Goal: Transaction & Acquisition: Obtain resource

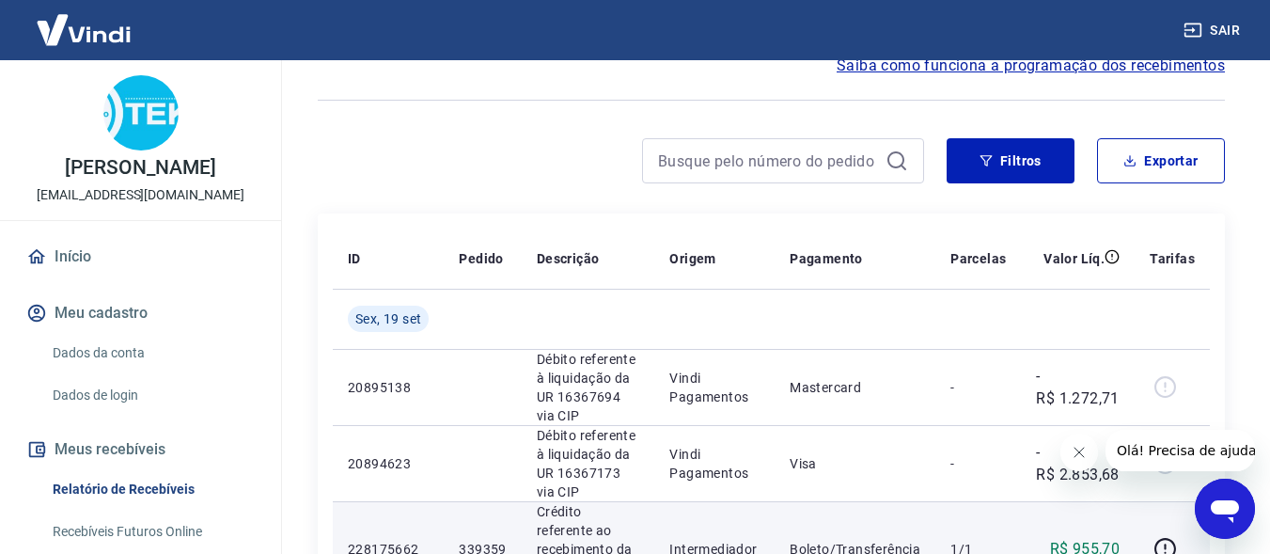
scroll to position [94, 0]
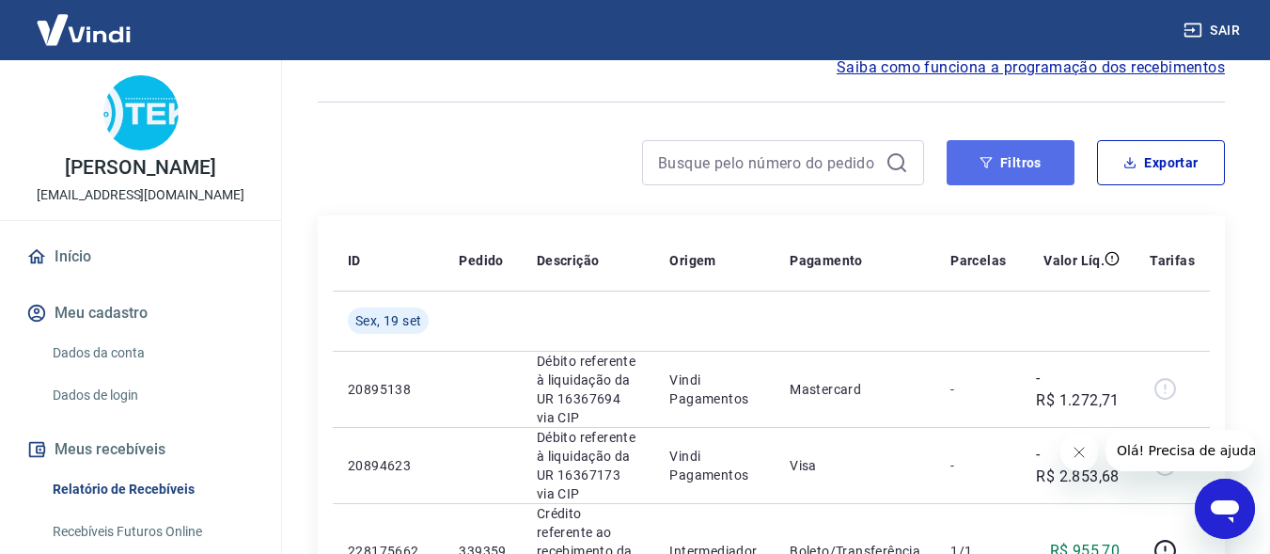
click at [1019, 167] on button "Filtros" at bounding box center [1011, 162] width 128 height 45
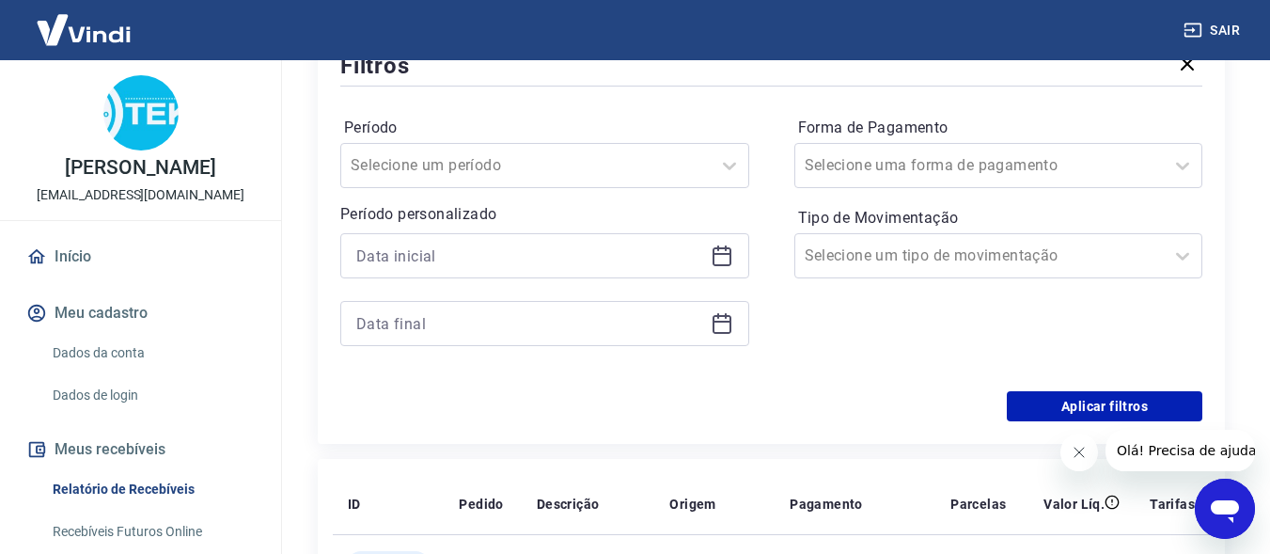
scroll to position [282, 0]
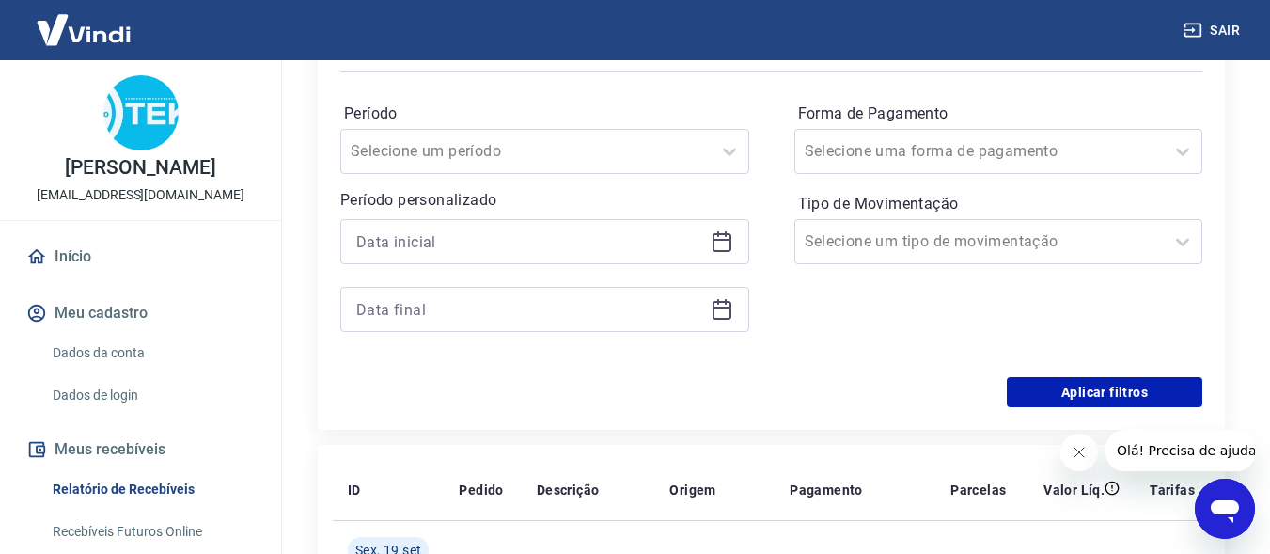
click at [714, 239] on icon at bounding box center [722, 240] width 19 height 2
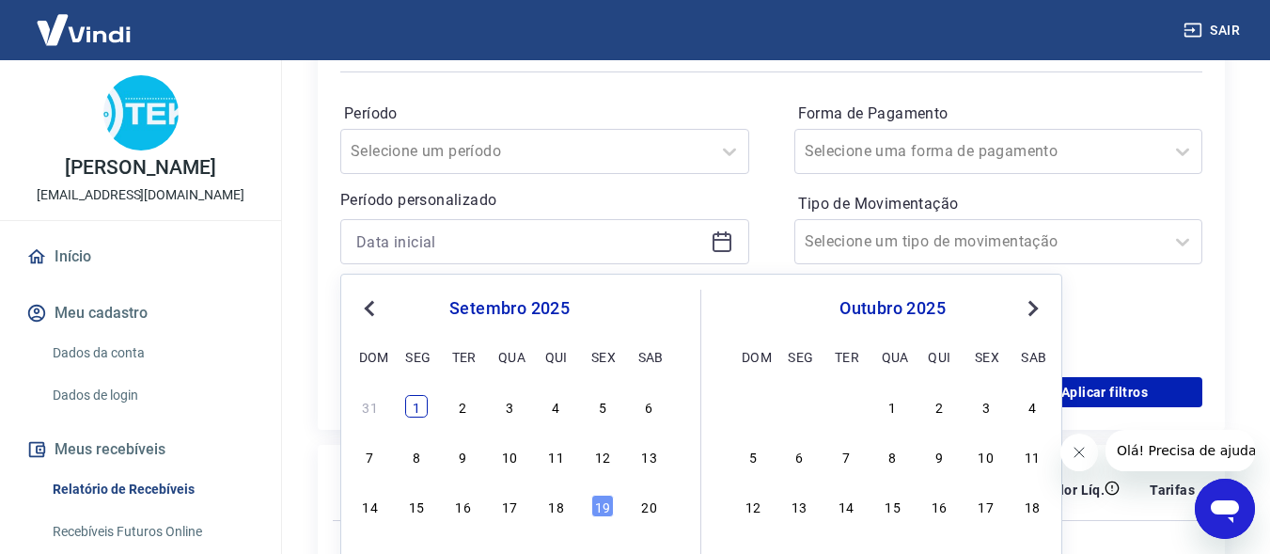
click at [414, 405] on div "1" at bounding box center [416, 406] width 23 height 23
type input "[DATE]"
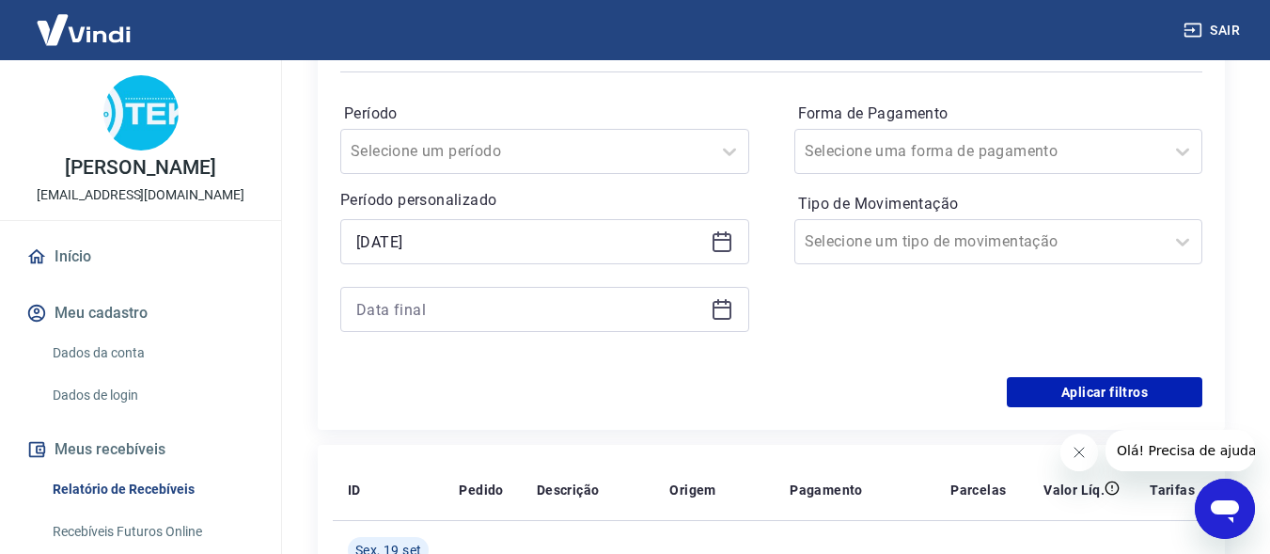
click at [724, 313] on icon at bounding box center [722, 309] width 23 height 23
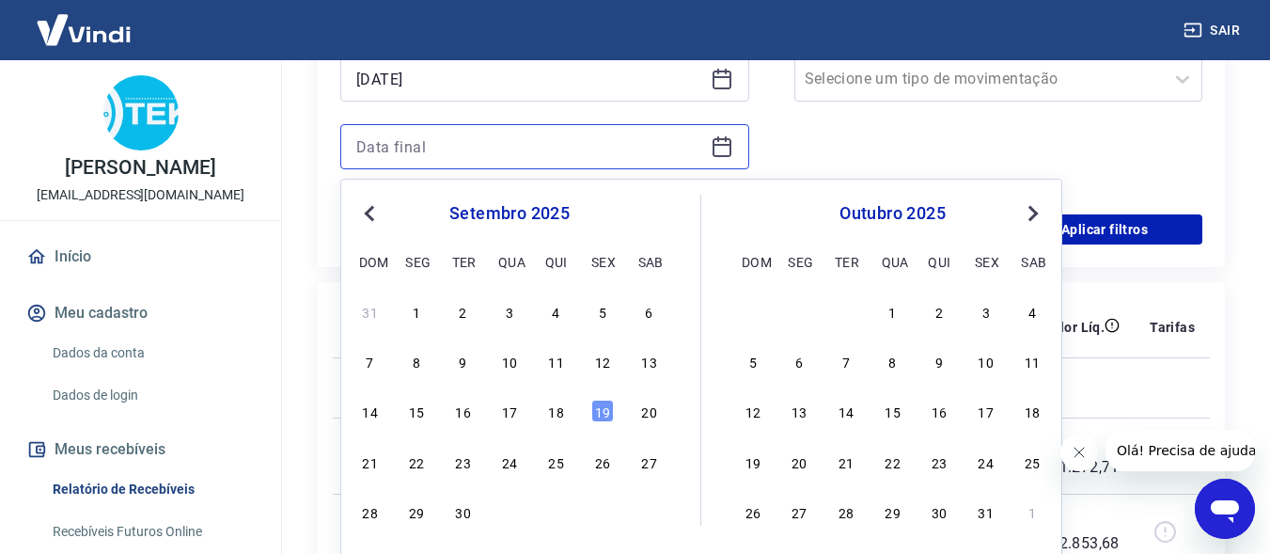
scroll to position [470, 0]
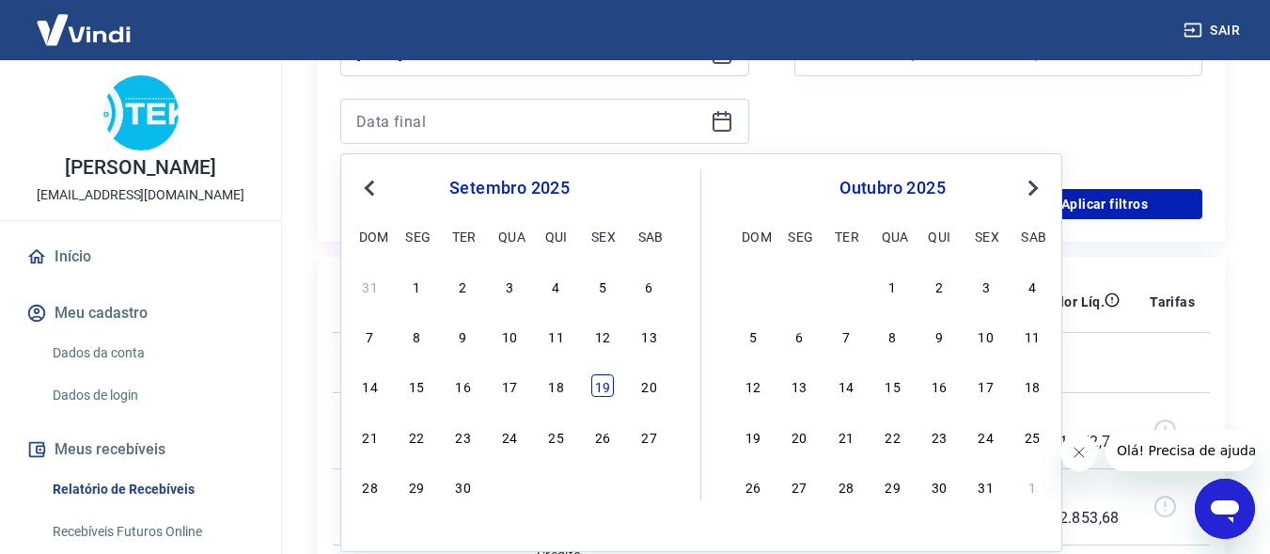
click at [606, 390] on div "19" at bounding box center [602, 385] width 23 height 23
type input "[DATE]"
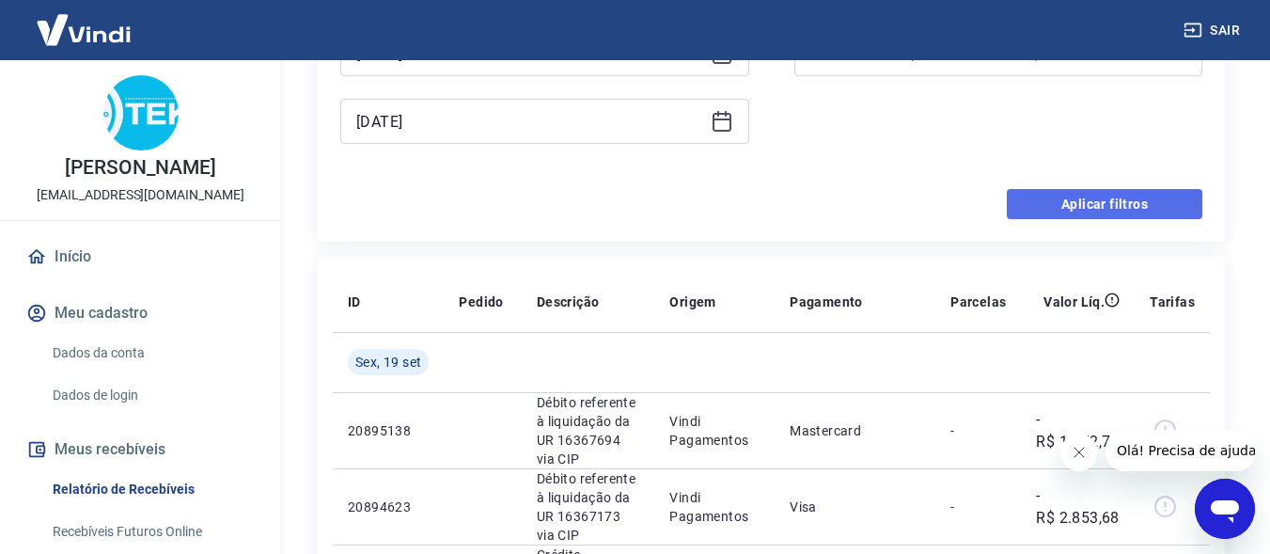
click at [1108, 208] on button "Aplicar filtros" at bounding box center [1105, 204] width 196 height 30
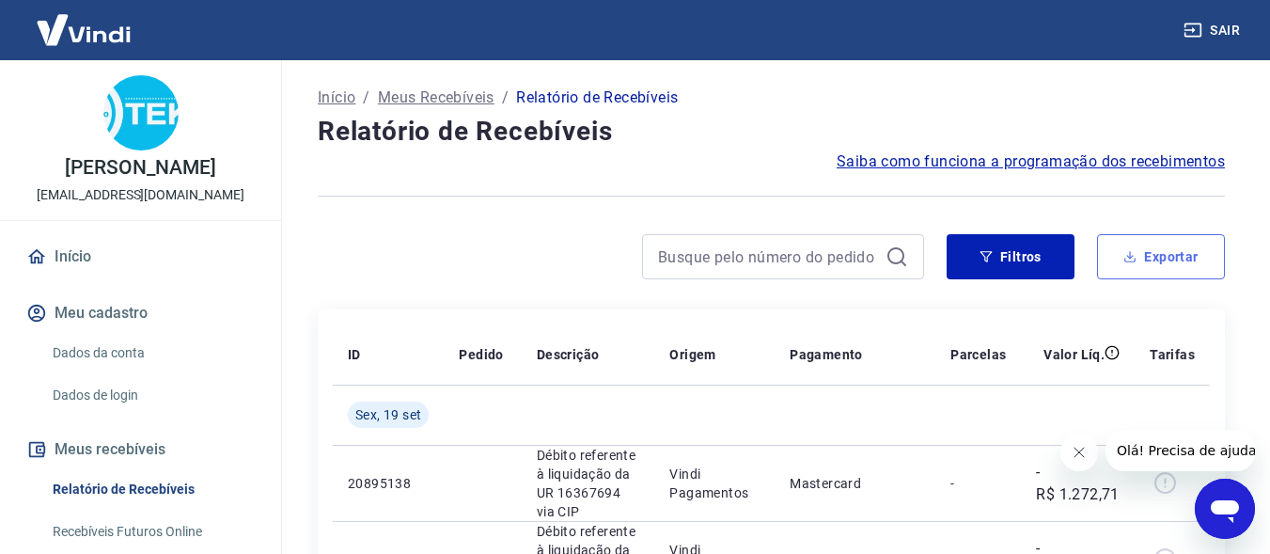
click at [1159, 268] on button "Exportar" at bounding box center [1161, 256] width 128 height 45
type input "[DATE]"
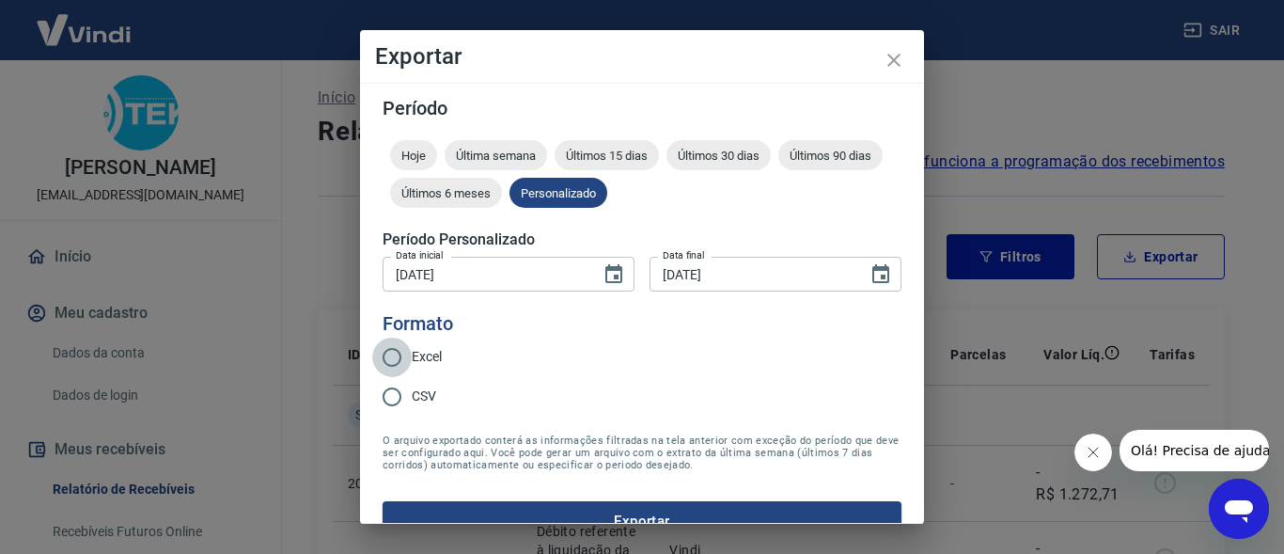
click at [392, 356] on input "Excel" at bounding box center [391, 357] width 39 height 39
radio input "true"
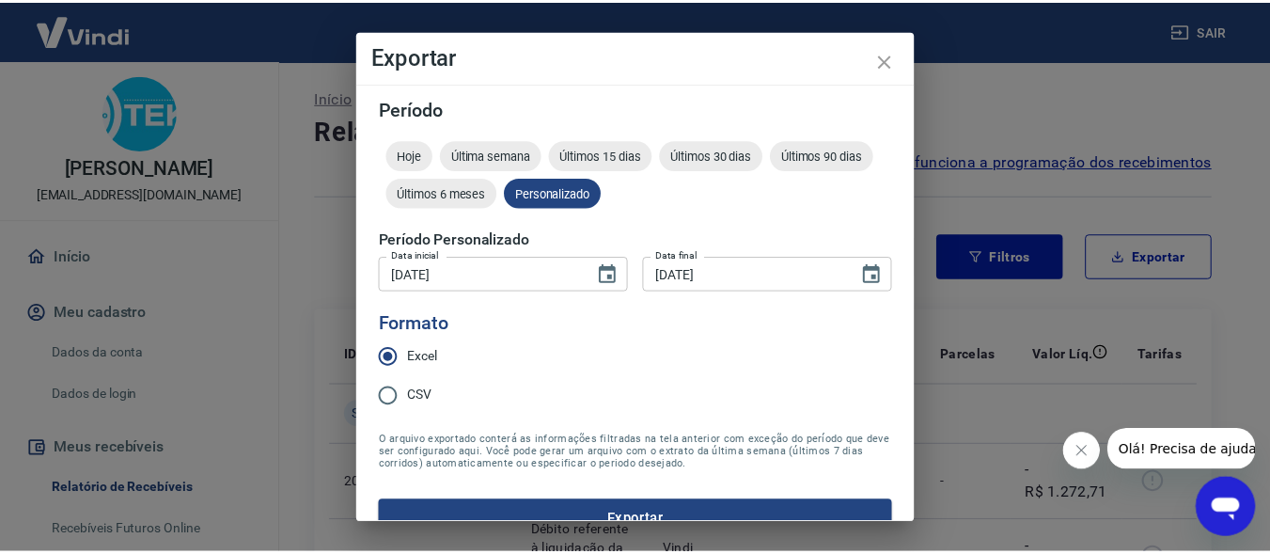
scroll to position [33, 0]
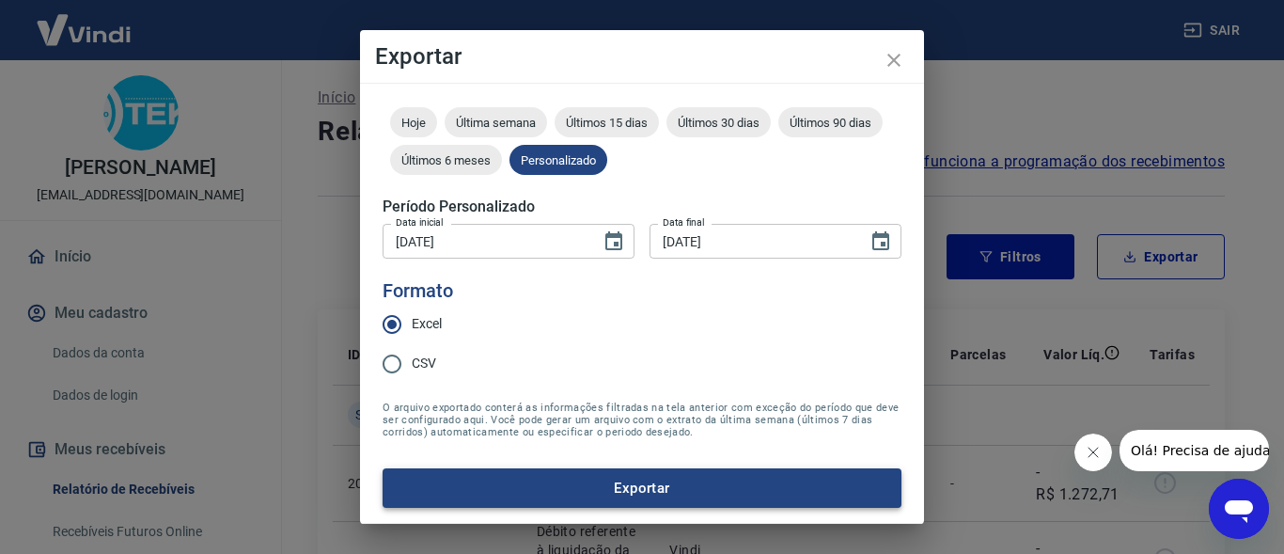
click at [603, 487] on button "Exportar" at bounding box center [642, 487] width 519 height 39
